Goal: Task Accomplishment & Management: Manage account settings

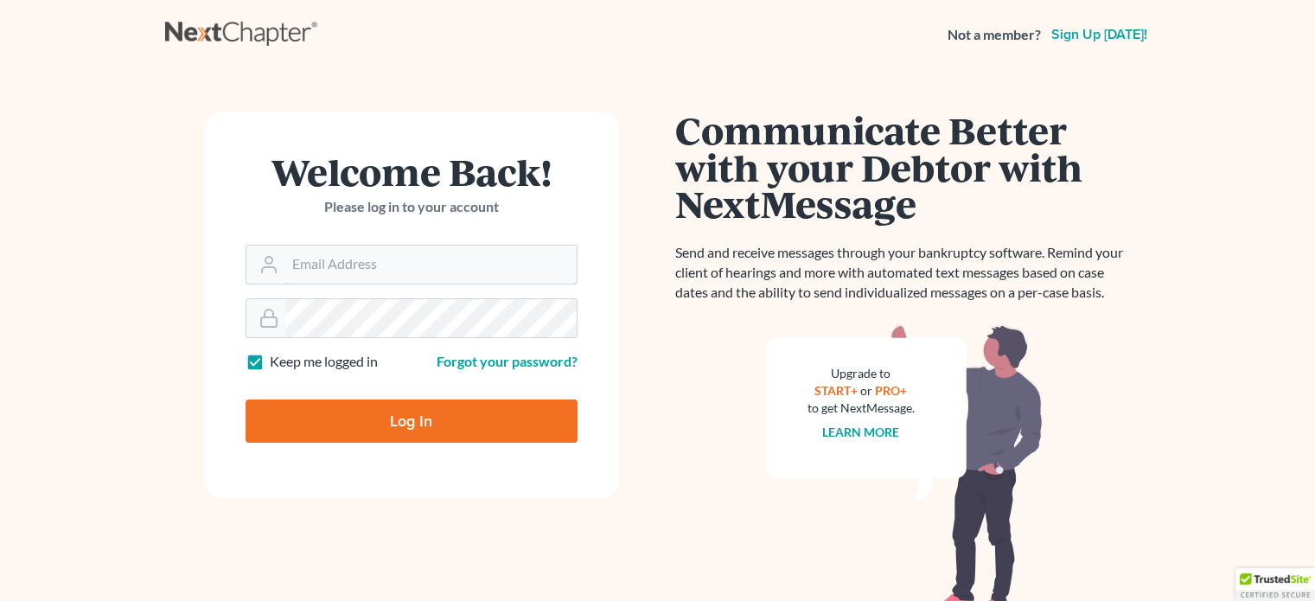
type input "[EMAIL_ADDRESS][DOMAIN_NAME]"
click at [347, 419] on input "Log In" at bounding box center [411, 420] width 332 height 43
type input "Thinking..."
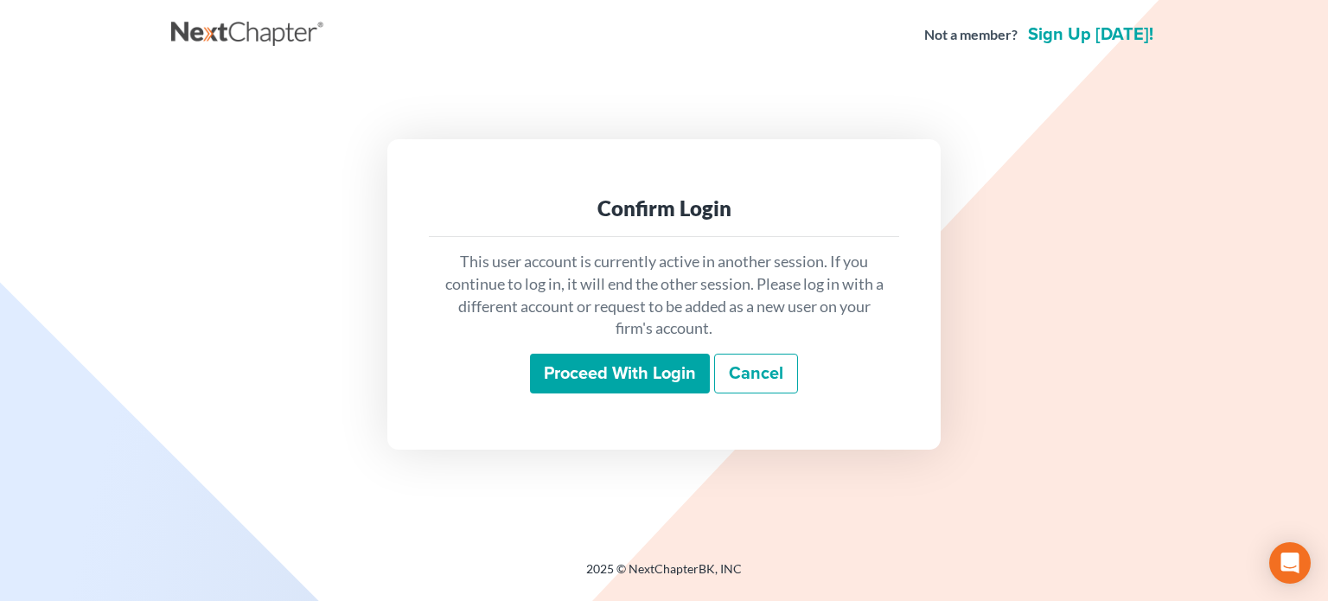
click at [605, 366] on input "Proceed with login" at bounding box center [620, 374] width 180 height 40
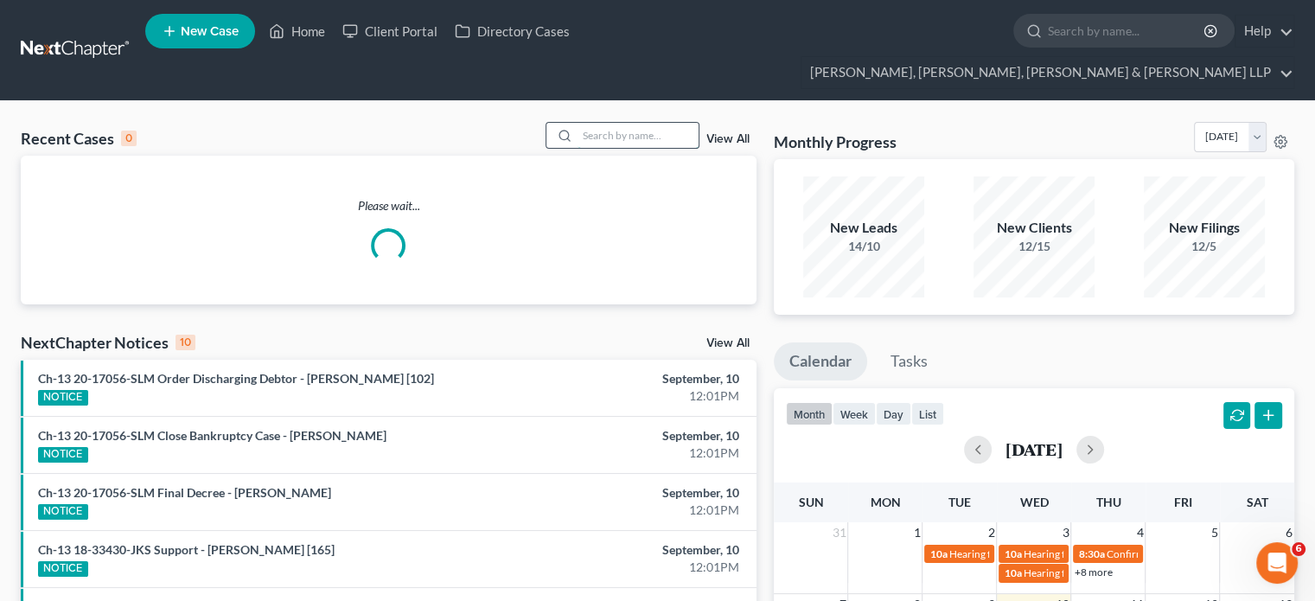
click at [664, 123] on input "search" at bounding box center [637, 135] width 121 height 25
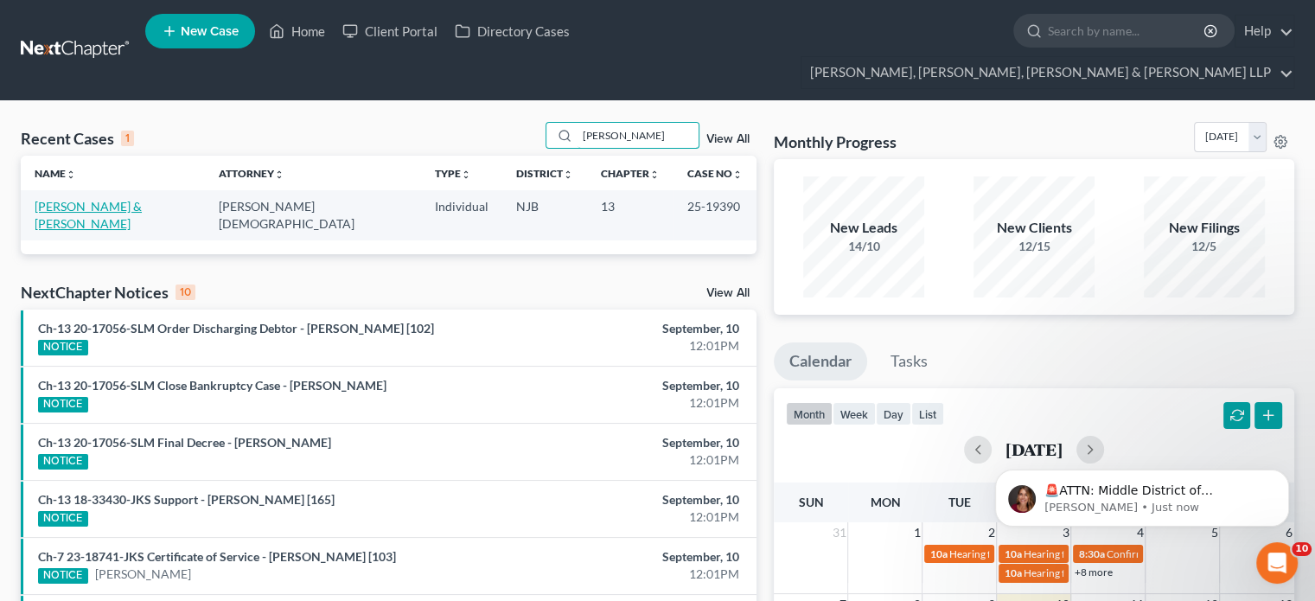
type input "[PERSON_NAME]"
click at [135, 199] on link "[PERSON_NAME] & [PERSON_NAME]" at bounding box center [88, 215] width 107 height 32
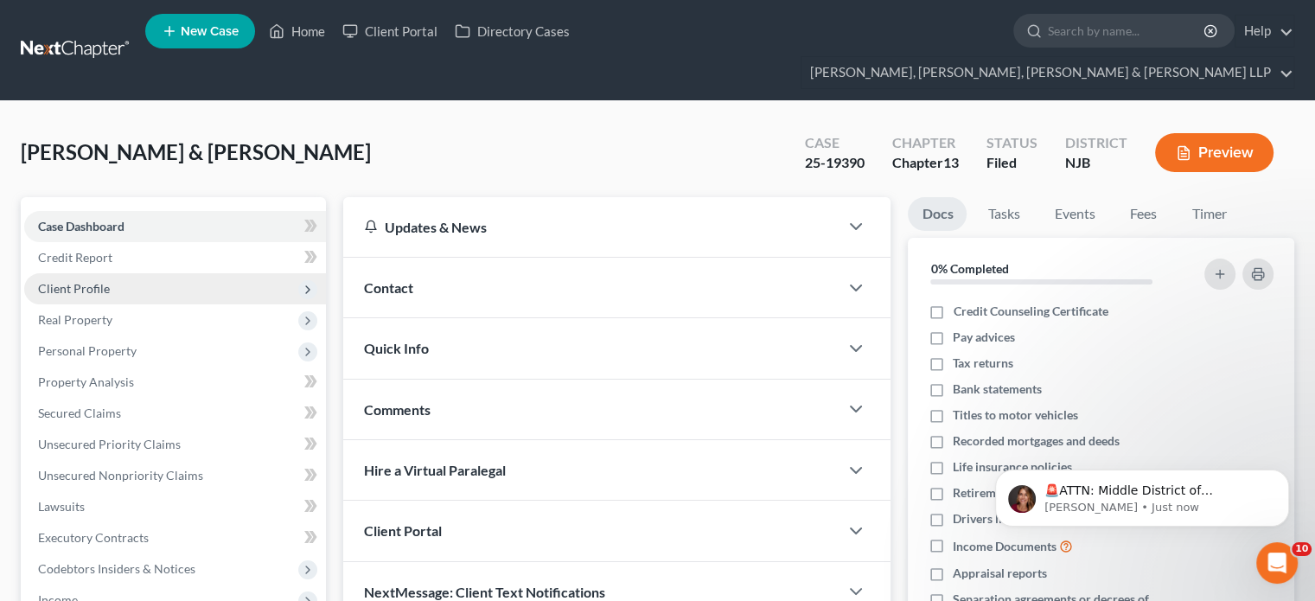
click at [81, 281] on span "Client Profile" at bounding box center [74, 288] width 72 height 15
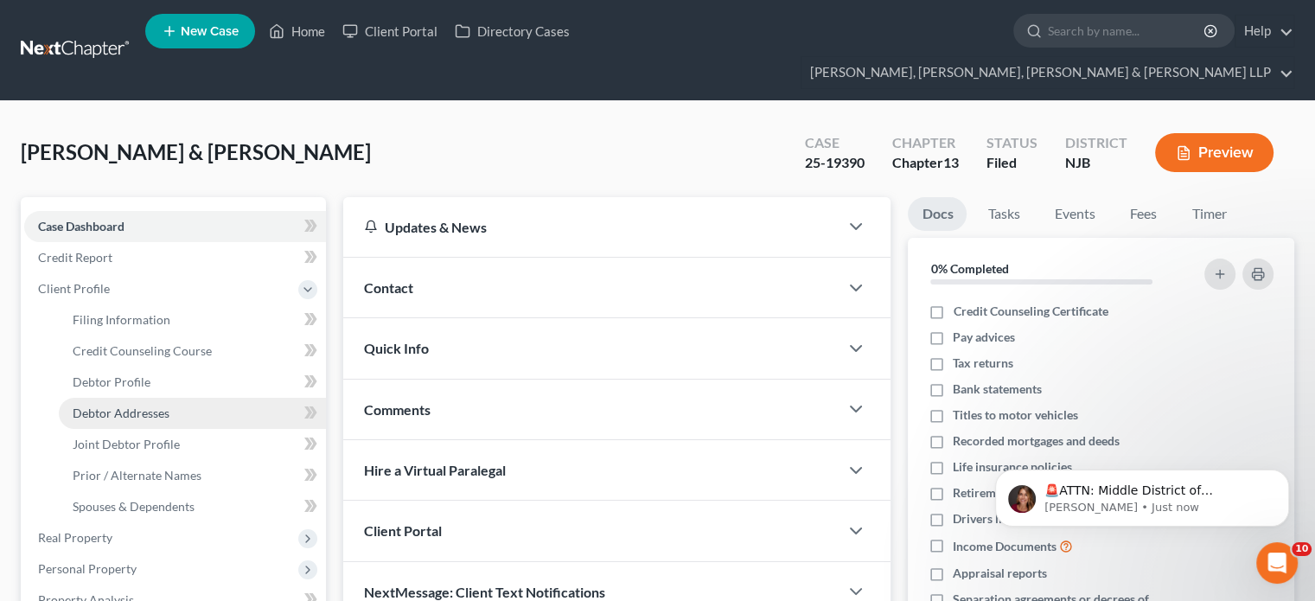
click at [145, 405] on span "Debtor Addresses" at bounding box center [121, 412] width 97 height 15
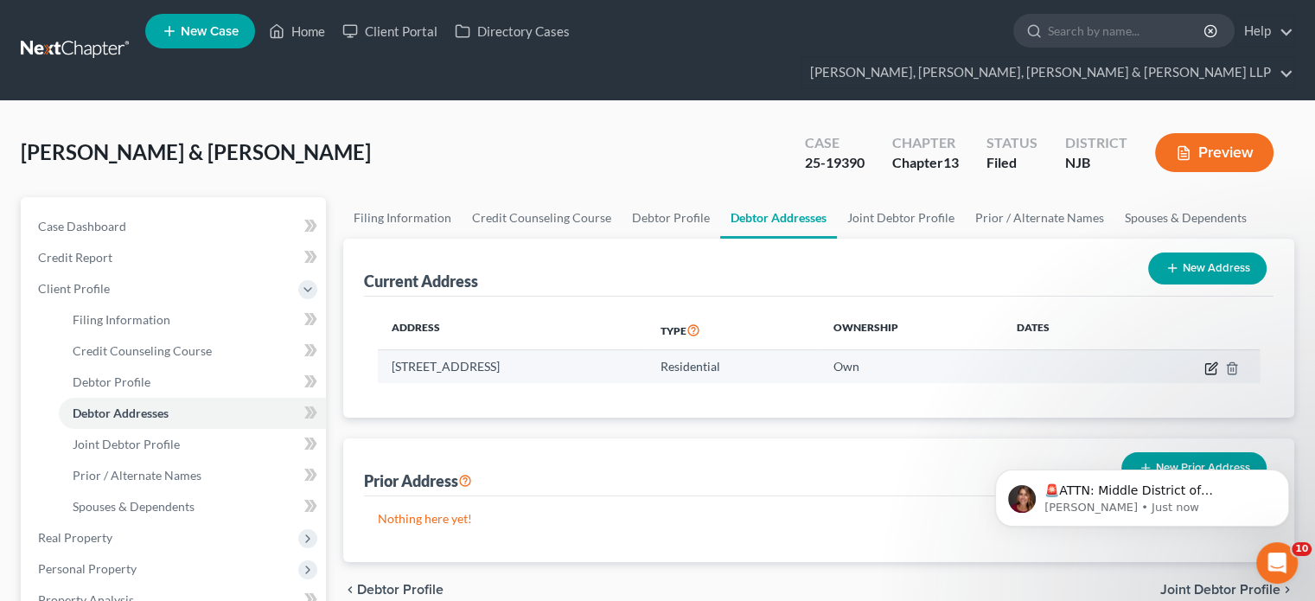
click at [1207, 361] on icon "button" at bounding box center [1211, 368] width 14 height 14
select select "33"
select select "0"
